Goal: Browse casually

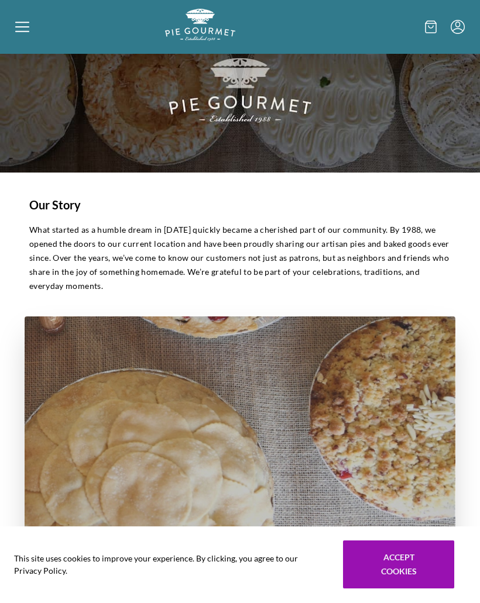
click at [27, 33] on icon at bounding box center [22, 27] width 14 height 14
click at [17, 45] on div "Home Holiday Shop" at bounding box center [240, 301] width 480 height 603
click at [25, 29] on icon at bounding box center [22, 27] width 14 height 14
click at [25, 28] on div "Home Holiday Shop" at bounding box center [240, 301] width 480 height 603
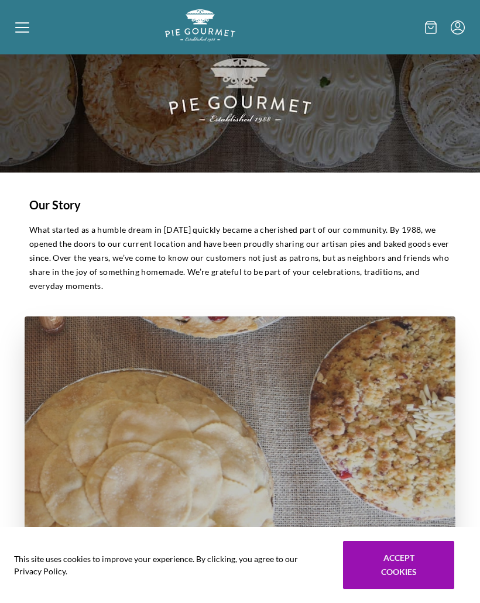
click at [26, 34] on icon at bounding box center [22, 27] width 14 height 14
click at [30, 27] on div "Home Holiday Shop" at bounding box center [240, 301] width 480 height 603
click at [26, 23] on icon at bounding box center [22, 22] width 14 height 1
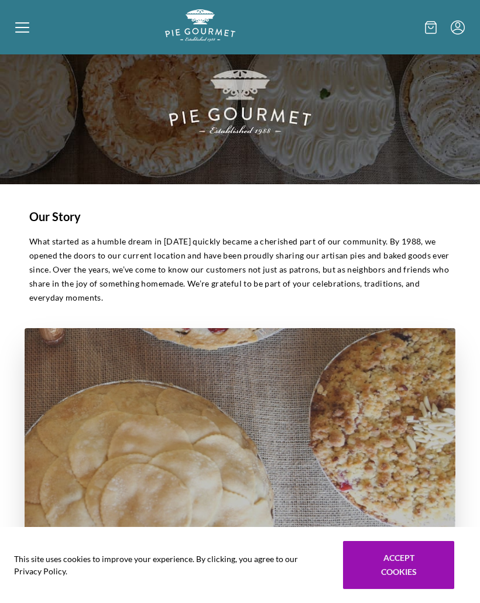
scroll to position [0, 0]
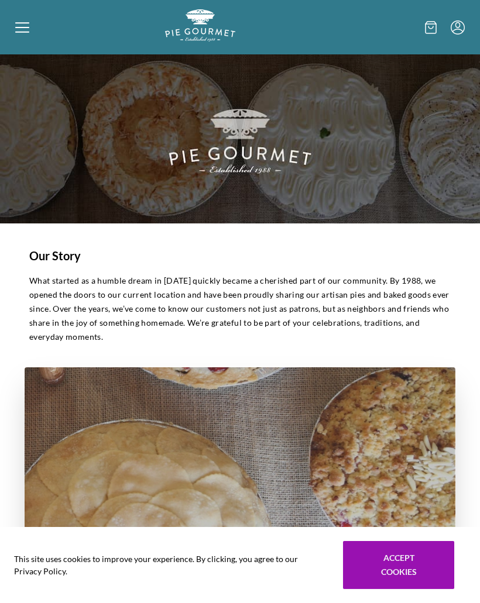
click at [23, 30] on div "Home Holiday Shop" at bounding box center [240, 301] width 480 height 603
click at [19, 40] on div at bounding box center [90, 27] width 150 height 36
click at [32, 38] on div at bounding box center [90, 27] width 150 height 36
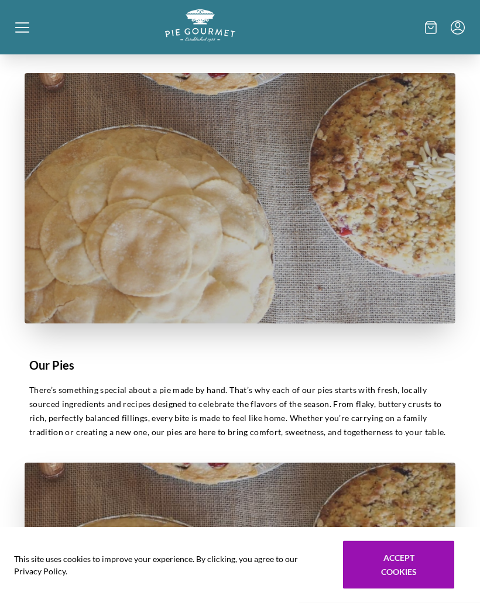
scroll to position [290, 0]
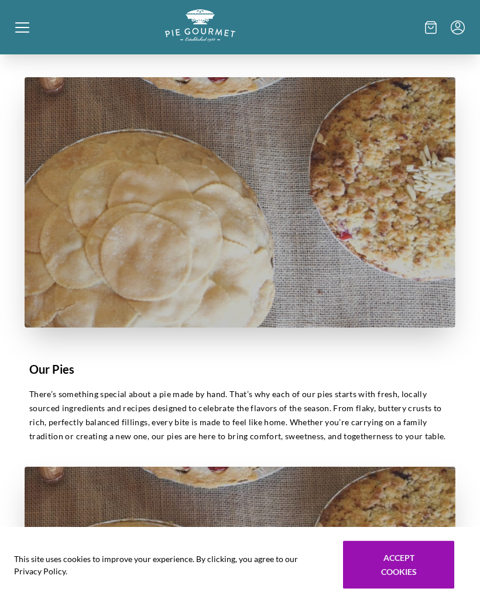
click at [58, 377] on div "Home Holiday Shop" at bounding box center [240, 301] width 480 height 603
click at [395, 408] on p "There’s something special about a pie made by hand. That’s why each of our pies…" at bounding box center [239, 415] width 421 height 56
click at [380, 395] on p "There’s something special about a pie made by hand. That’s why each of our pies…" at bounding box center [239, 415] width 421 height 56
click at [221, 415] on p "There’s something special about a pie made by hand. That’s why each of our pies…" at bounding box center [239, 415] width 421 height 56
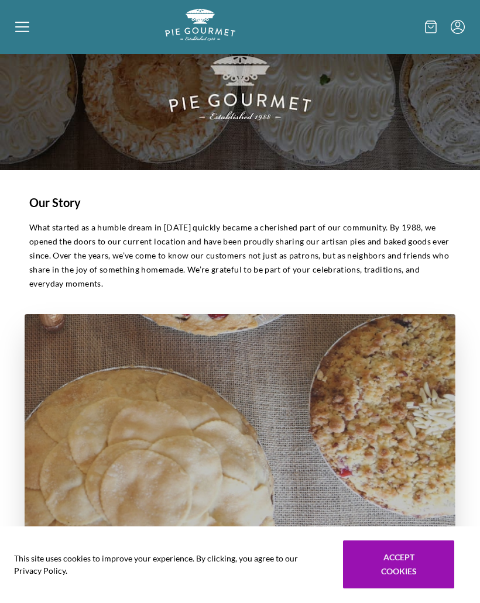
scroll to position [53, 0]
click at [218, 41] on img "Logo" at bounding box center [200, 25] width 70 height 32
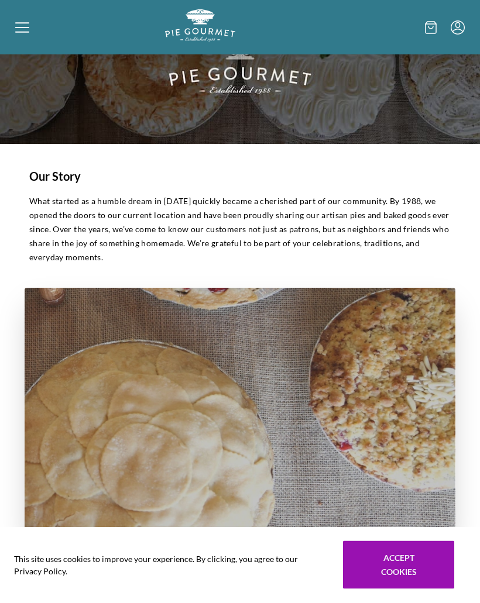
scroll to position [81, 0]
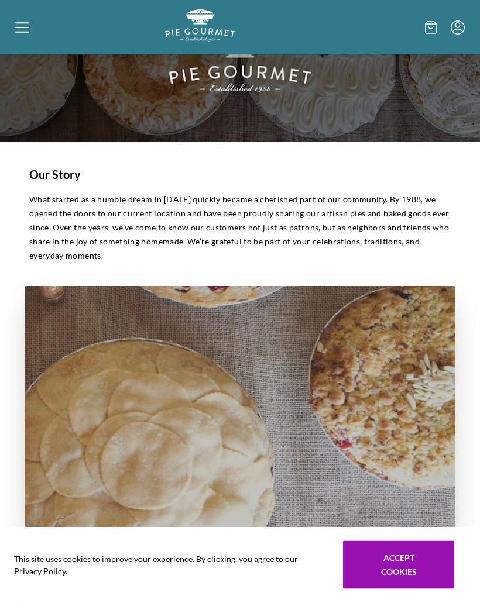
click at [25, 33] on icon at bounding box center [22, 27] width 14 height 14
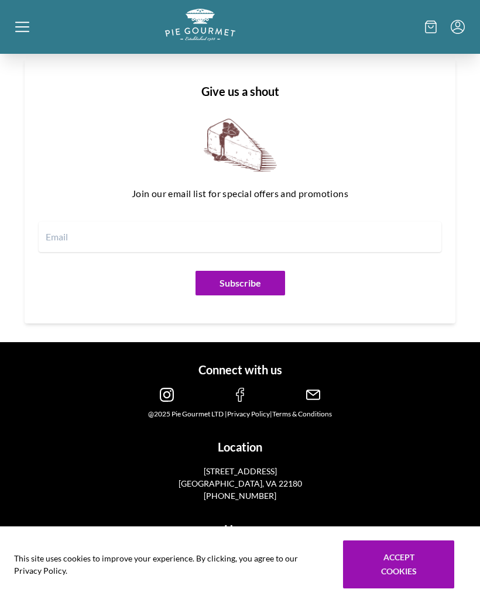
scroll to position [1584, 0]
